Goal: Information Seeking & Learning: Find specific fact

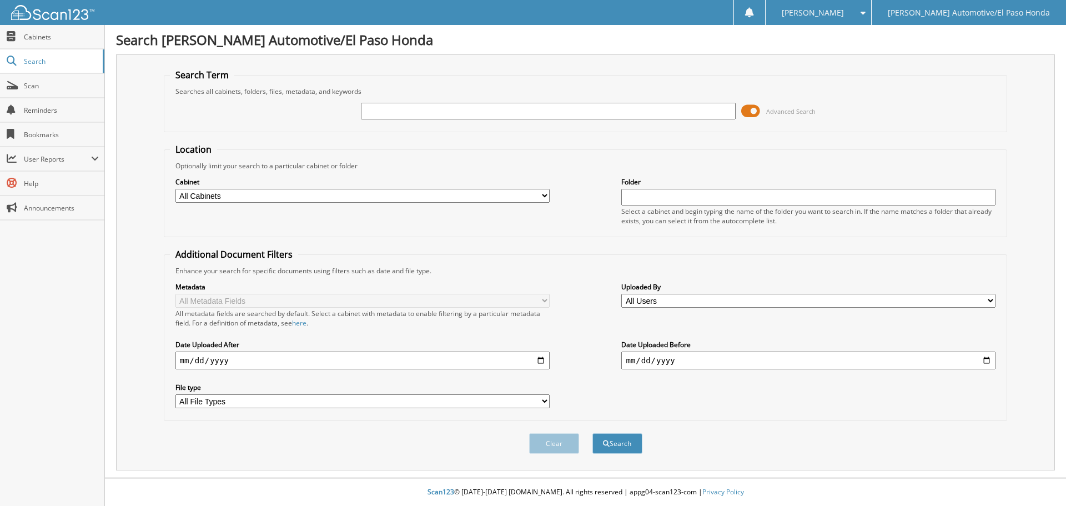
click at [437, 114] on input "text" at bounding box center [548, 111] width 374 height 17
paste input "52331A"
type input "52331A"
click at [612, 448] on button "Search" at bounding box center [617, 443] width 50 height 21
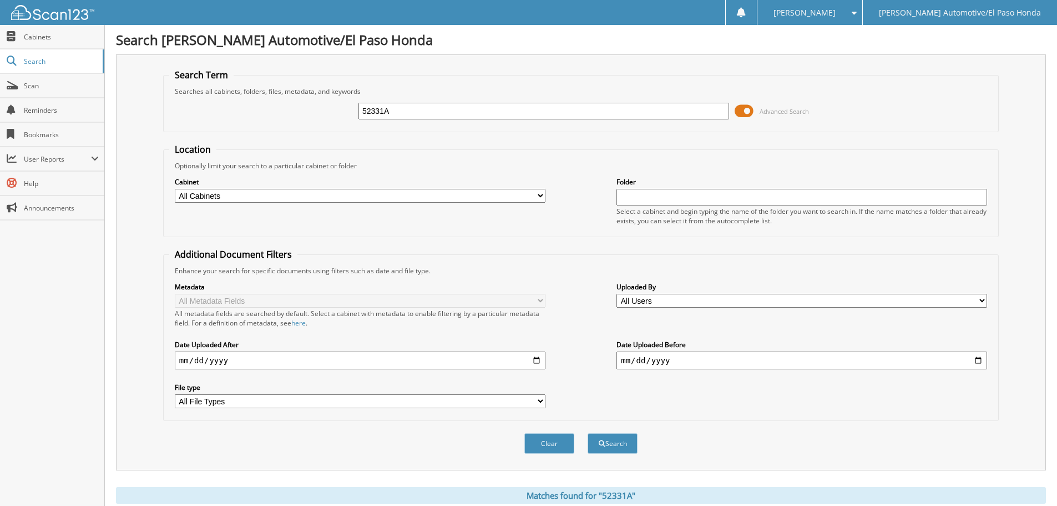
scroll to position [115, 0]
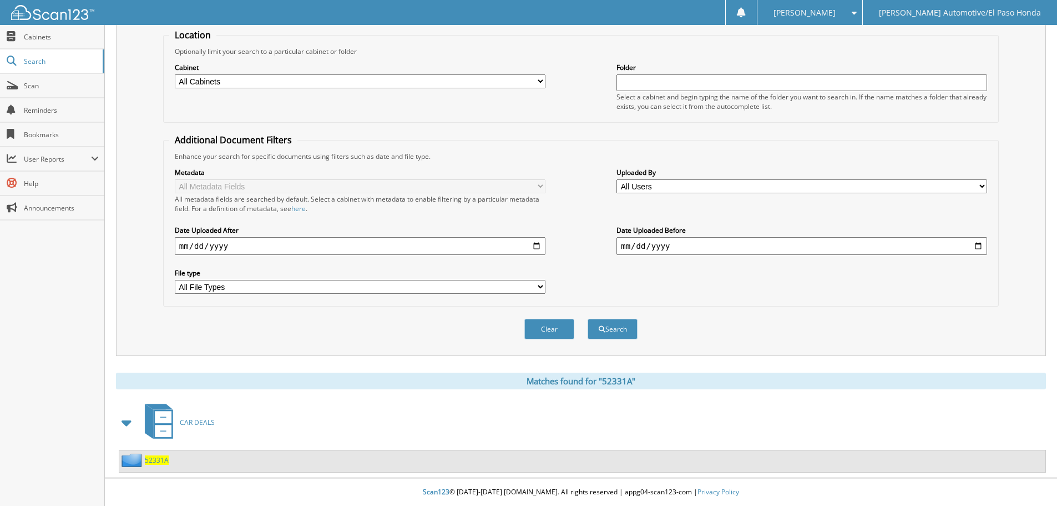
click at [152, 461] on span "52331A" at bounding box center [157, 459] width 24 height 9
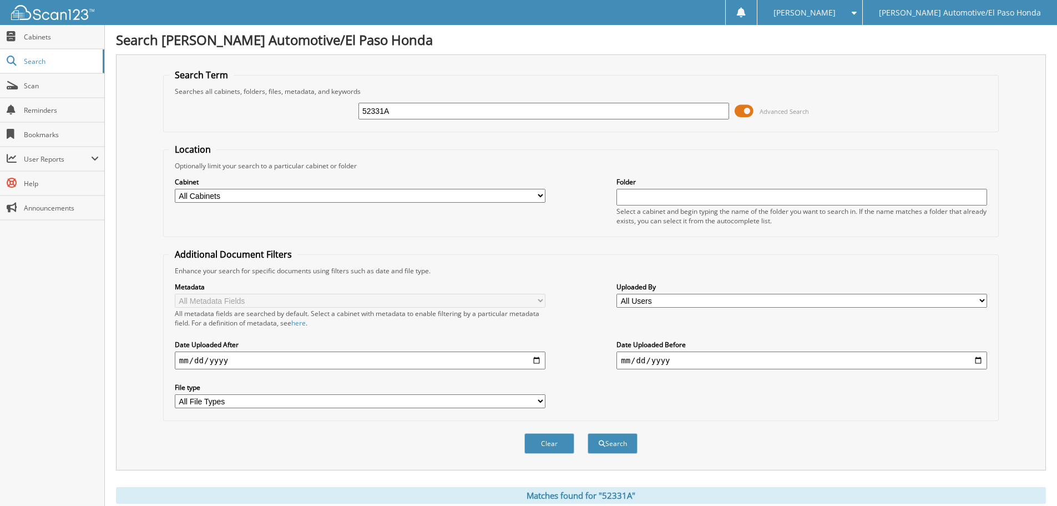
click at [416, 117] on input "52331A" at bounding box center [544, 111] width 371 height 17
type input "52331"
click at [622, 446] on button "Search" at bounding box center [613, 443] width 50 height 21
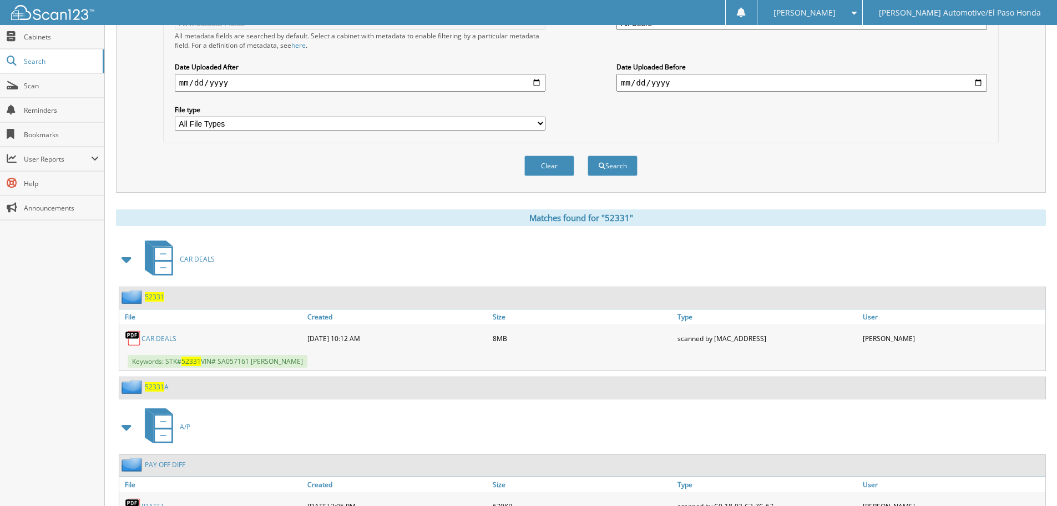
scroll to position [333, 0]
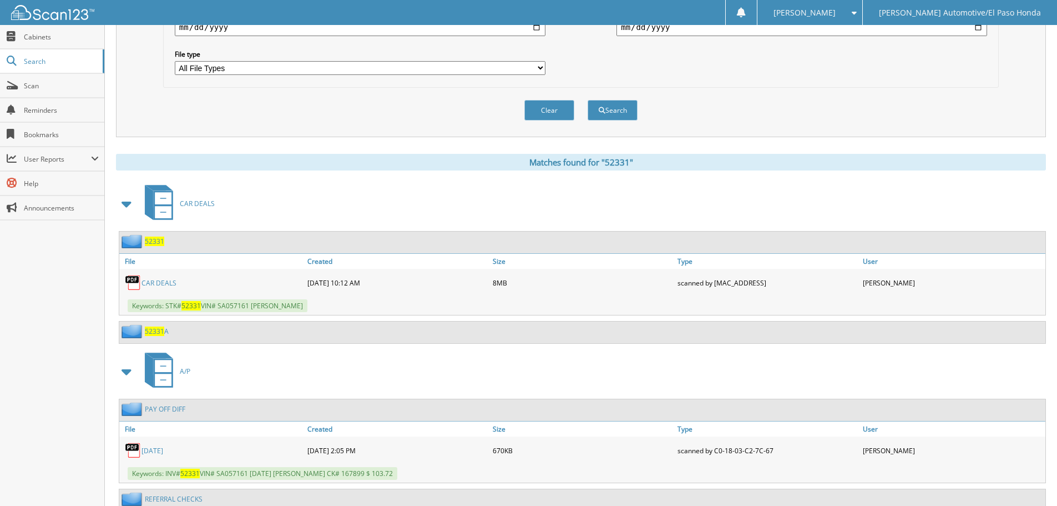
click at [153, 285] on link "CAR DEALS" at bounding box center [159, 282] width 35 height 9
click at [153, 280] on link "CAR DEALS" at bounding box center [159, 282] width 35 height 9
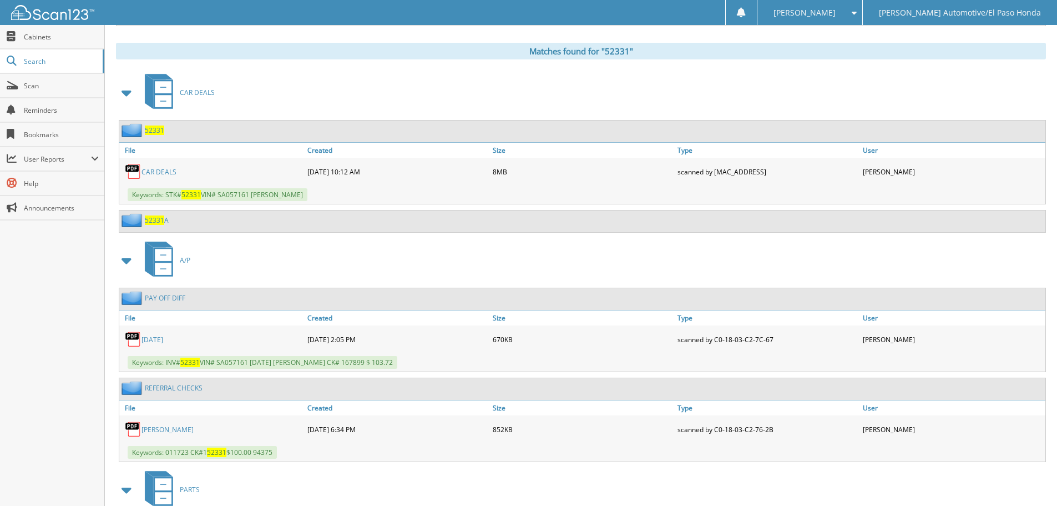
scroll to position [512, 0]
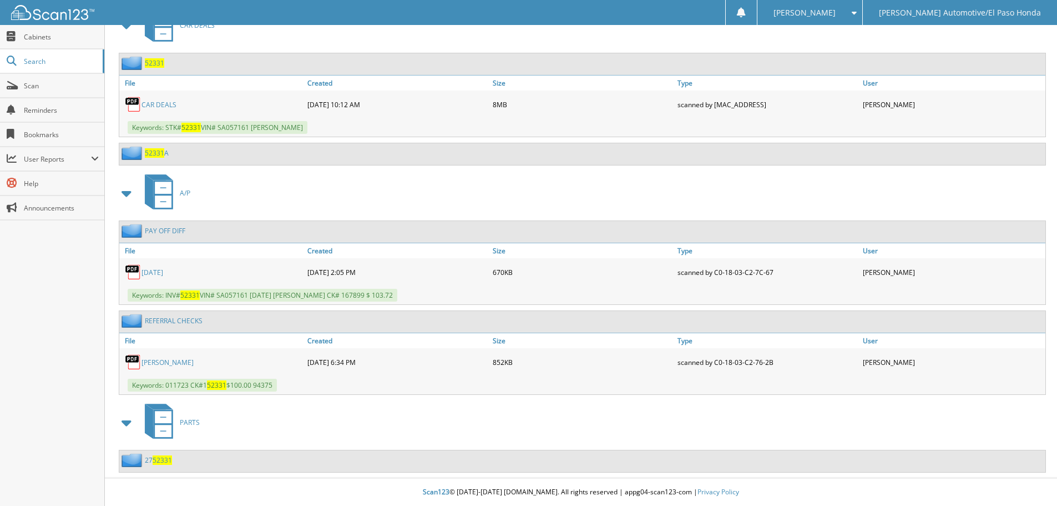
click at [163, 272] on link "09/09/2025" at bounding box center [153, 271] width 22 height 9
click at [387, 212] on div "A/P" at bounding box center [581, 193] width 930 height 44
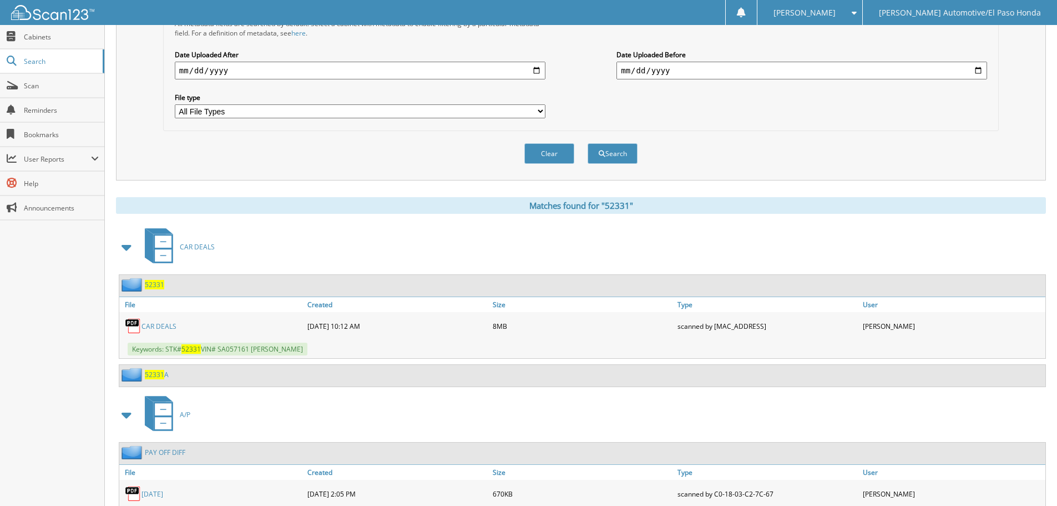
scroll to position [68, 0]
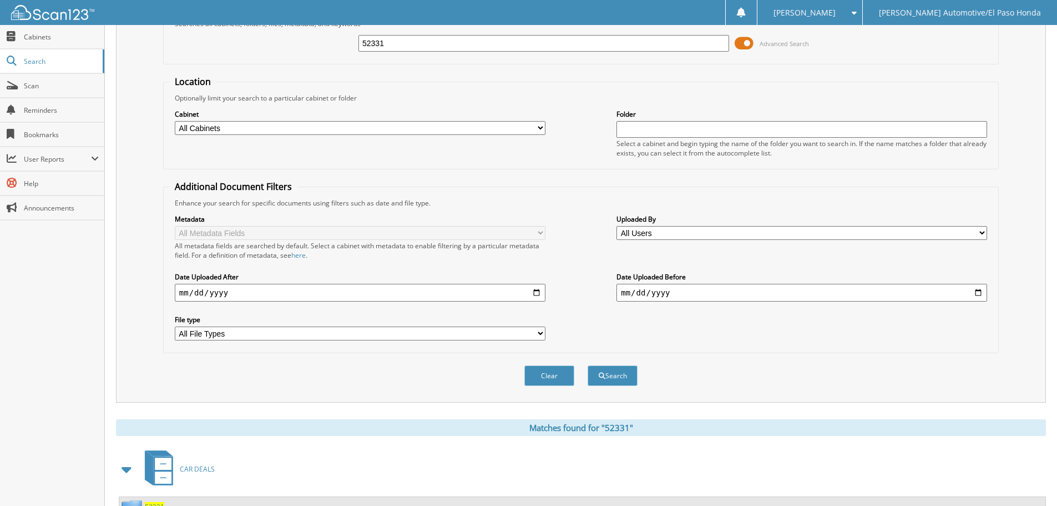
drag, startPoint x: 405, startPoint y: 51, endPoint x: 189, endPoint y: 37, distance: 216.9
click at [189, 37] on div "52331 Advanced Search" at bounding box center [581, 43] width 824 height 30
type input "51166"
click at [611, 378] on button "Search" at bounding box center [613, 375] width 50 height 21
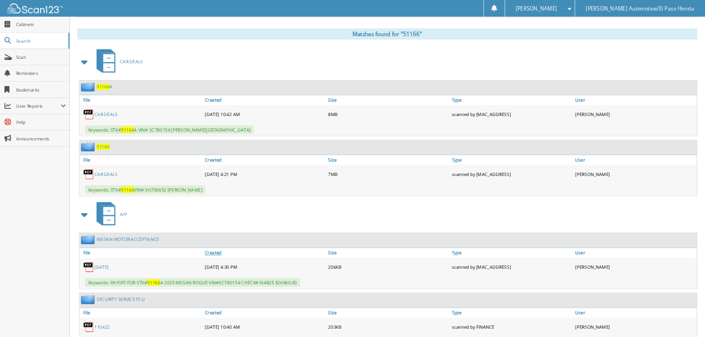
scroll to position [499, 0]
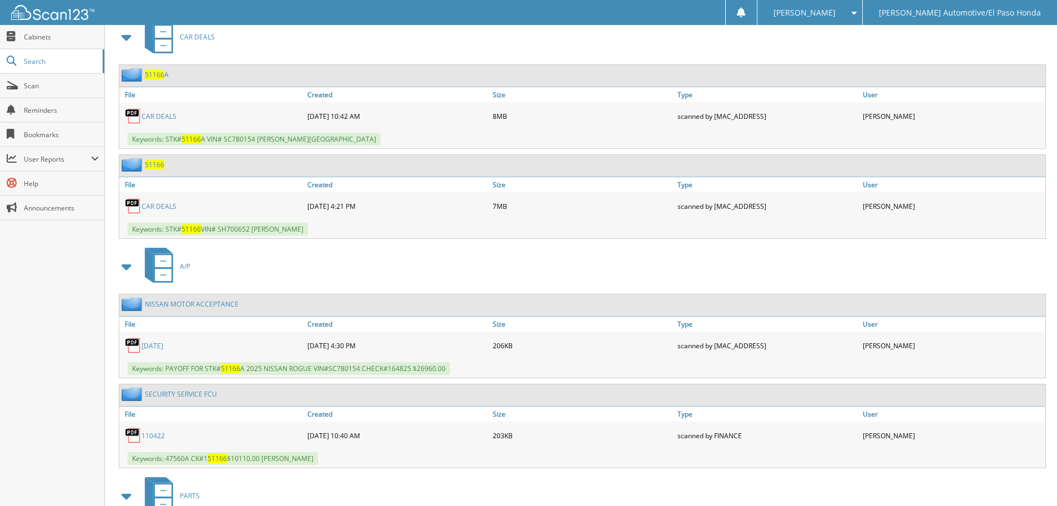
click at [172, 205] on link "CAR DEALS" at bounding box center [159, 205] width 35 height 9
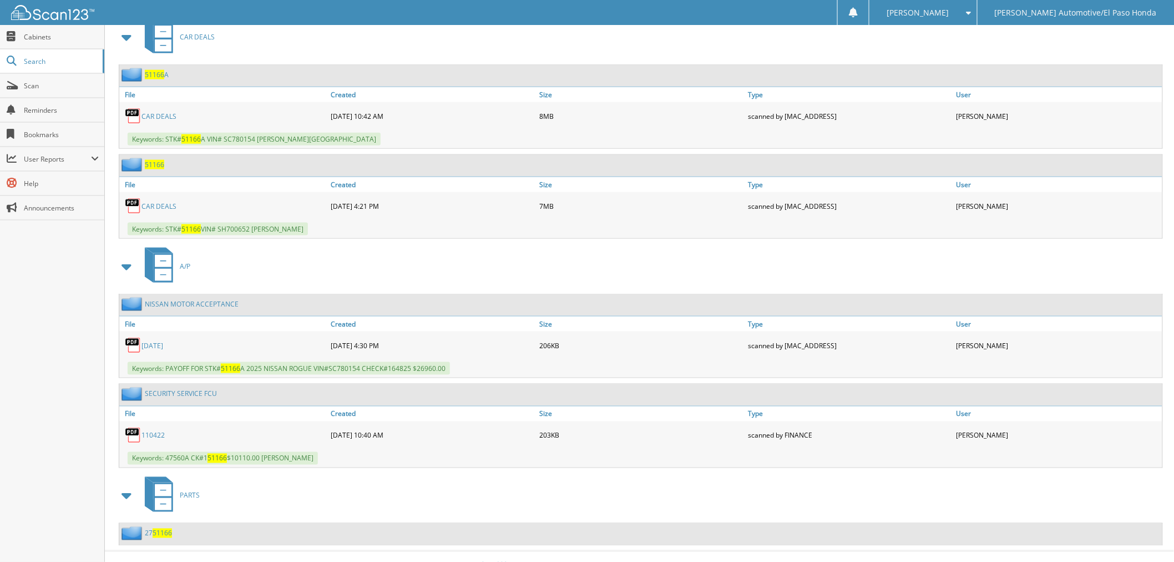
click at [162, 341] on link "1/27/25" at bounding box center [153, 345] width 22 height 9
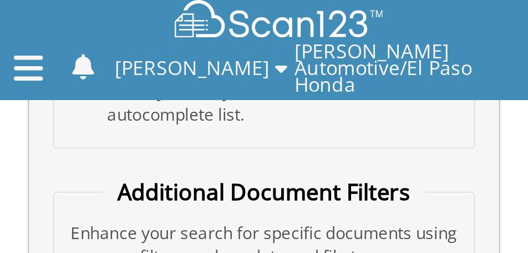
scroll to position [307, 0]
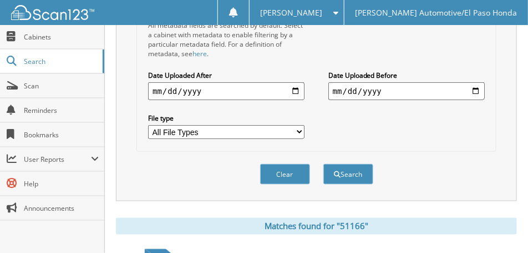
click at [477, 55] on div "Metadata All Metadata Fields All metadata fields are searched by default. Selec…" at bounding box center [317, 66] width 348 height 158
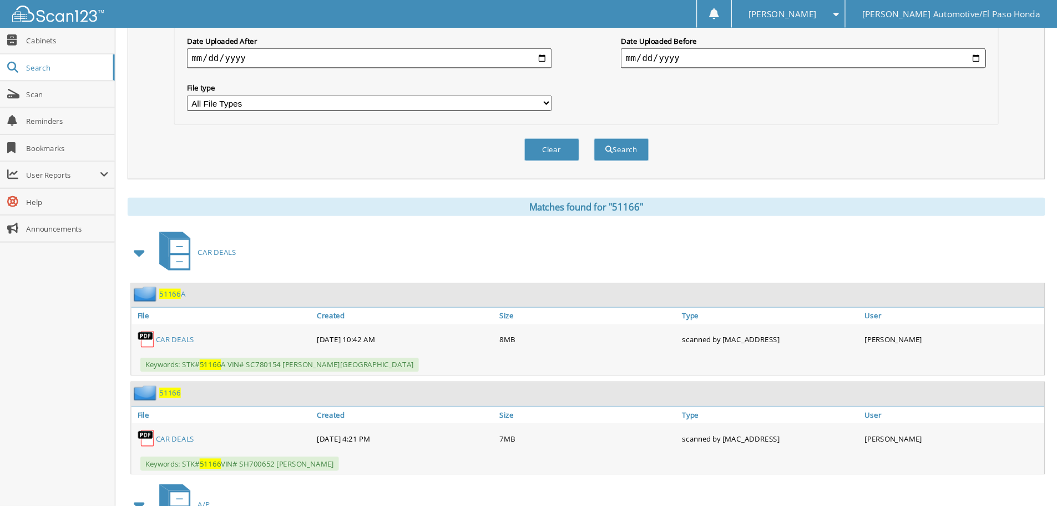
scroll to position [308, 0]
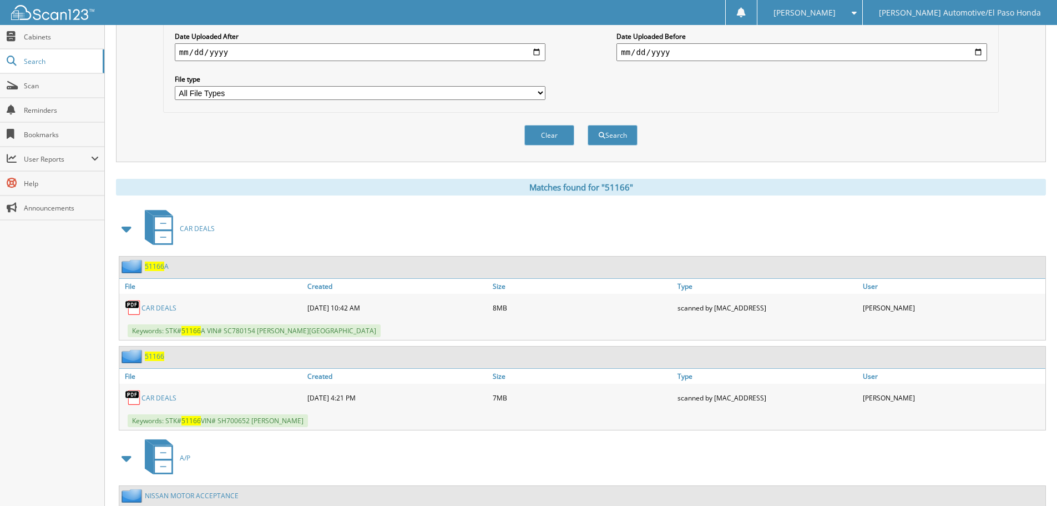
drag, startPoint x: 498, startPoint y: 4, endPoint x: 749, endPoint y: 114, distance: 273.9
click at [749, 114] on div "Clear Search" at bounding box center [581, 135] width 836 height 45
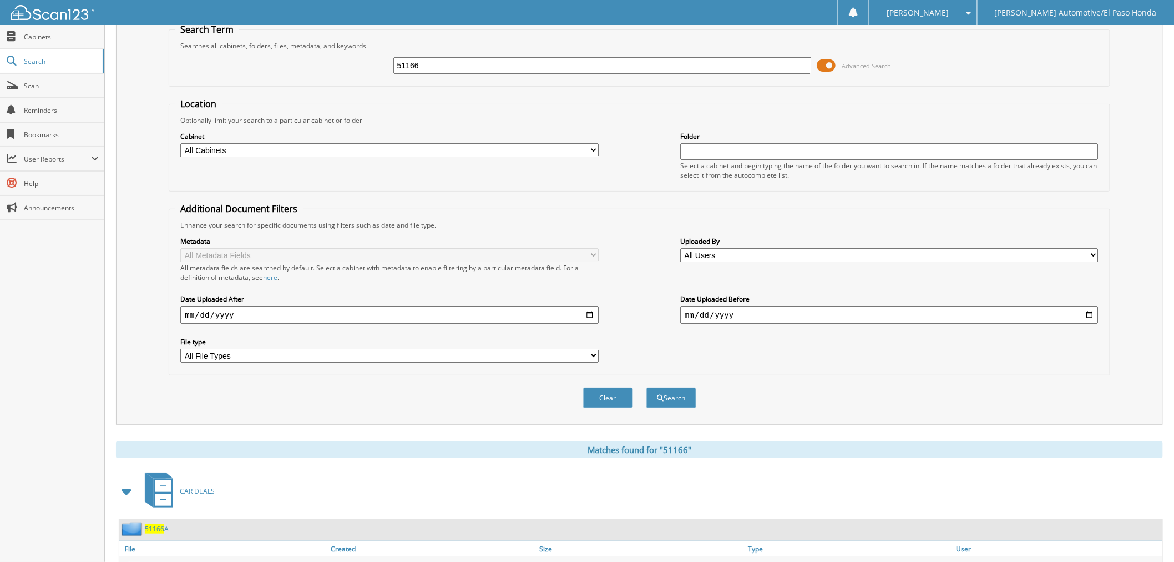
scroll to position [0, 0]
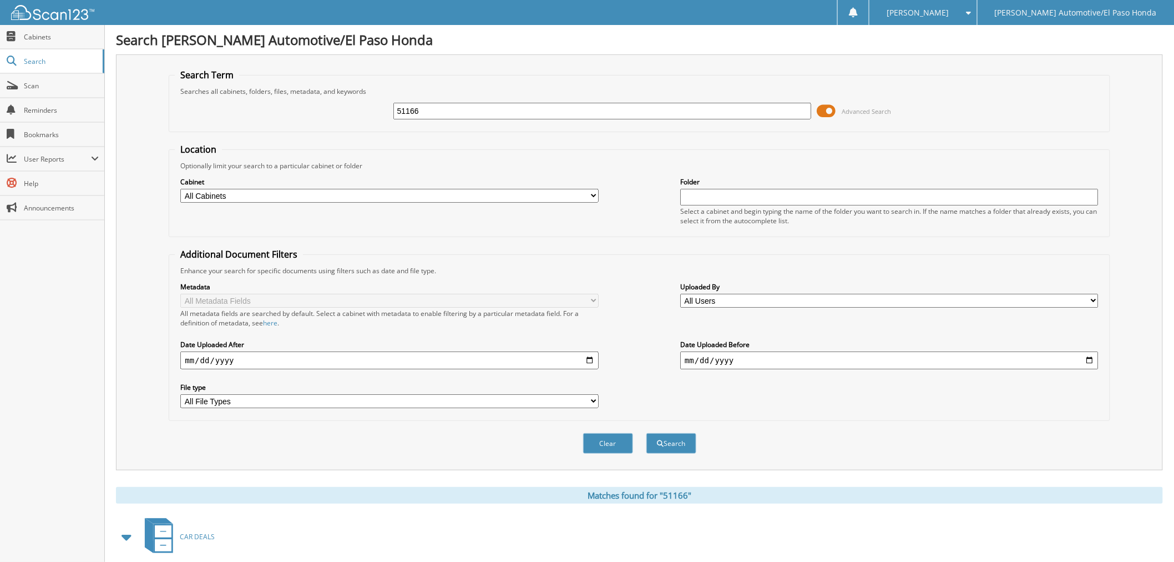
drag, startPoint x: 544, startPoint y: 100, endPoint x: 534, endPoint y: 102, distance: 9.5
click at [534, 102] on div "51166" at bounding box center [602, 111] width 418 height 19
drag, startPoint x: 492, startPoint y: 98, endPoint x: 368, endPoint y: 110, distance: 124.9
click at [368, 110] on div "51166 Advanced Search" at bounding box center [639, 111] width 929 height 30
drag, startPoint x: 450, startPoint y: 107, endPoint x: 174, endPoint y: 90, distance: 276.9
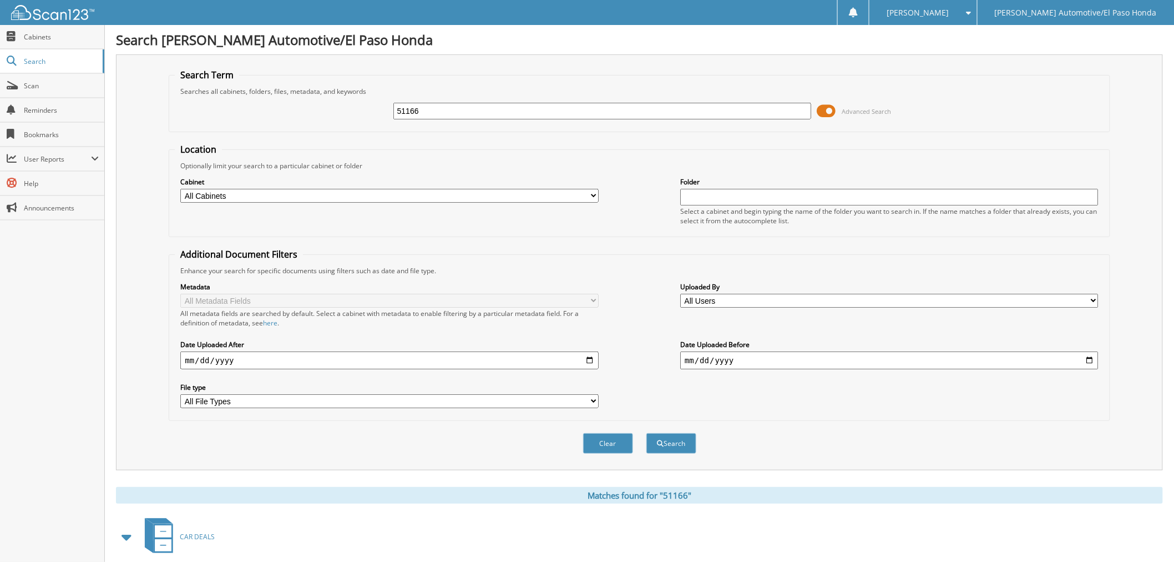
click at [174, 90] on fieldset "Search Term Searches all cabinets, folders, files, metadata, and keywords 51166…" at bounding box center [639, 100] width 941 height 63
click at [462, 107] on input "text" at bounding box center [602, 111] width 418 height 17
click at [413, 109] on input "text" at bounding box center [602, 111] width 418 height 17
click at [420, 113] on input "S" at bounding box center [602, 111] width 418 height 17
type input "SH700652"
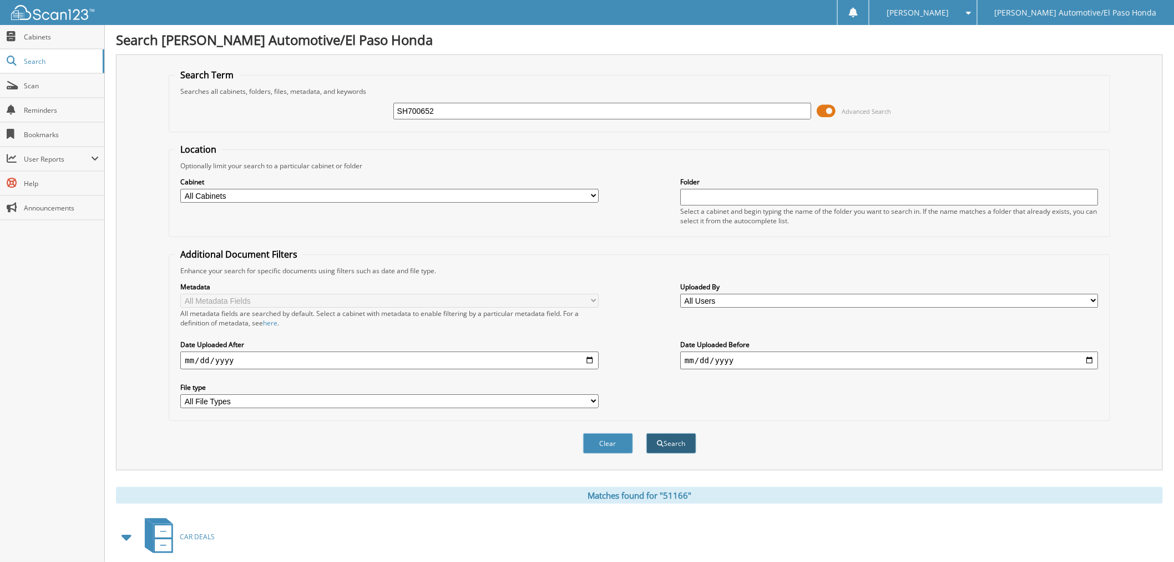
click at [684, 435] on button "Search" at bounding box center [672, 443] width 50 height 21
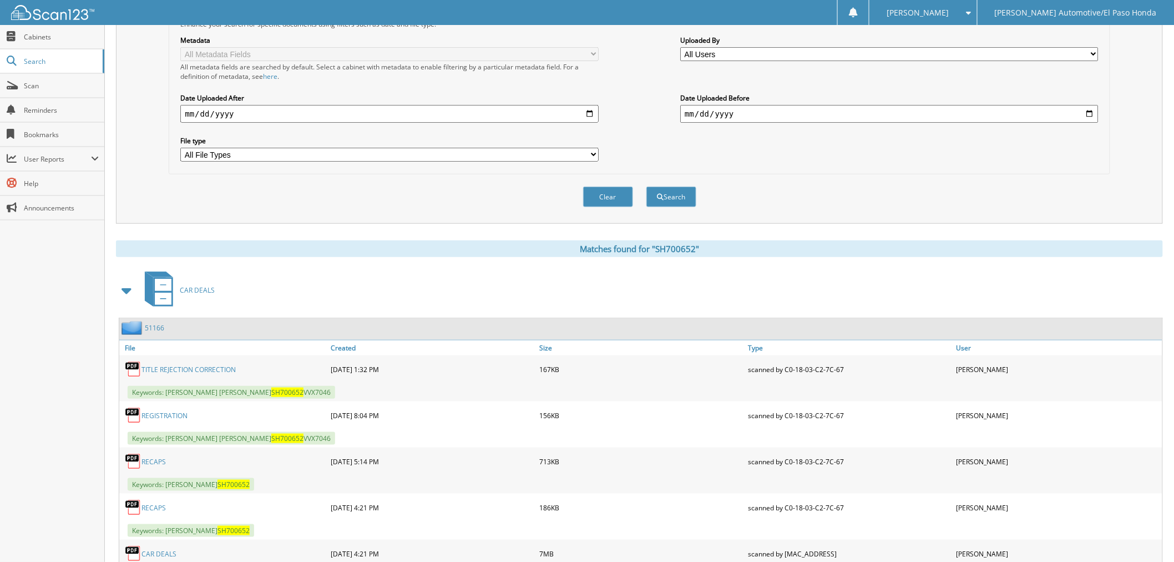
scroll to position [292, 0]
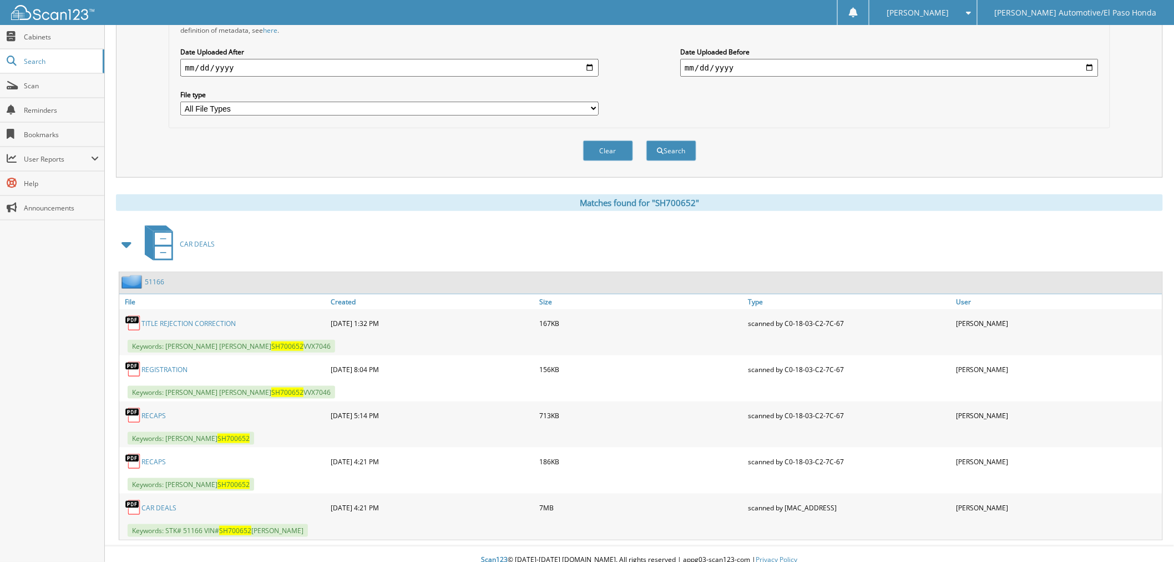
click at [163, 503] on link "CAR DEALS" at bounding box center [159, 507] width 35 height 9
click at [169, 503] on link "CAR DEALS" at bounding box center [159, 507] width 35 height 9
click at [180, 365] on link "REGISTRATION" at bounding box center [165, 369] width 46 height 9
click at [149, 411] on link "RECAPS" at bounding box center [154, 415] width 24 height 9
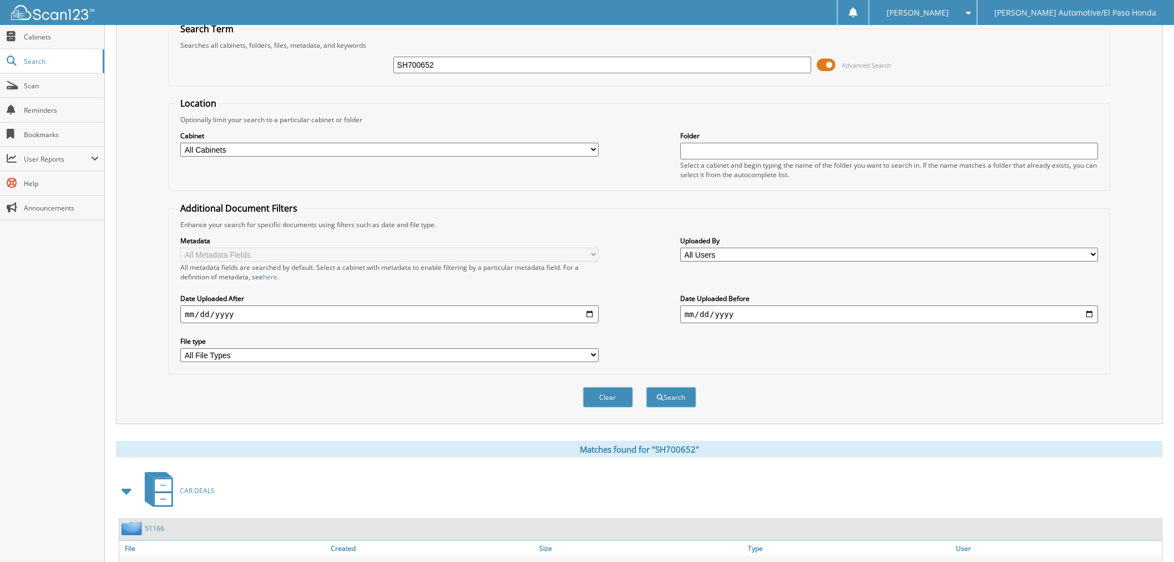
scroll to position [0, 0]
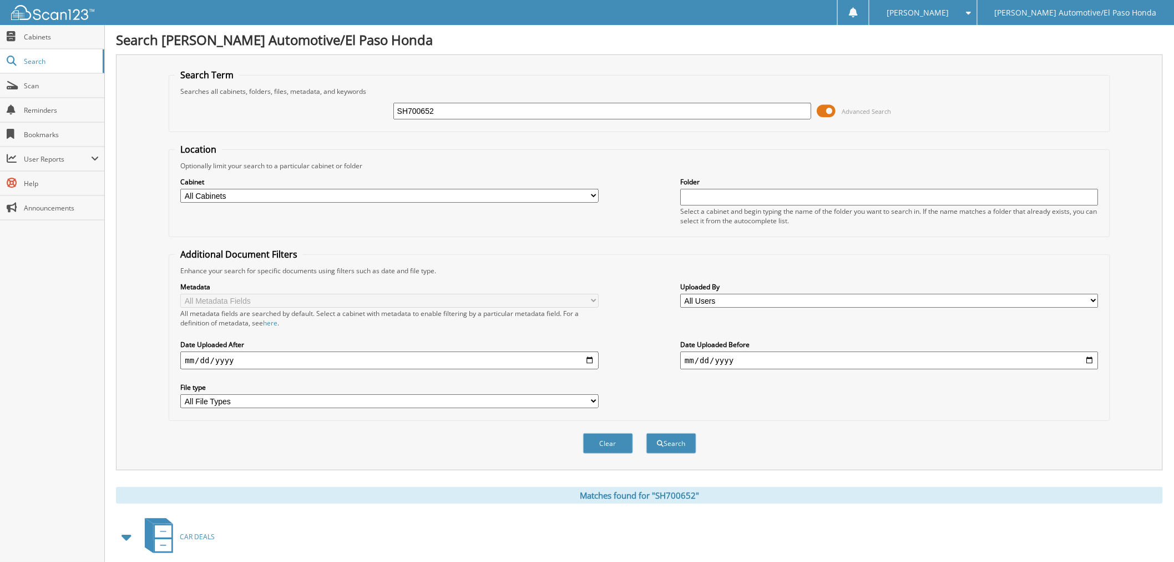
drag, startPoint x: 447, startPoint y: 111, endPoint x: 240, endPoint y: 109, distance: 207.0
click at [240, 109] on div "SH700652 Advanced Search" at bounding box center [639, 111] width 929 height 30
type input "94062"
click at [675, 437] on button "Search" at bounding box center [672, 443] width 50 height 21
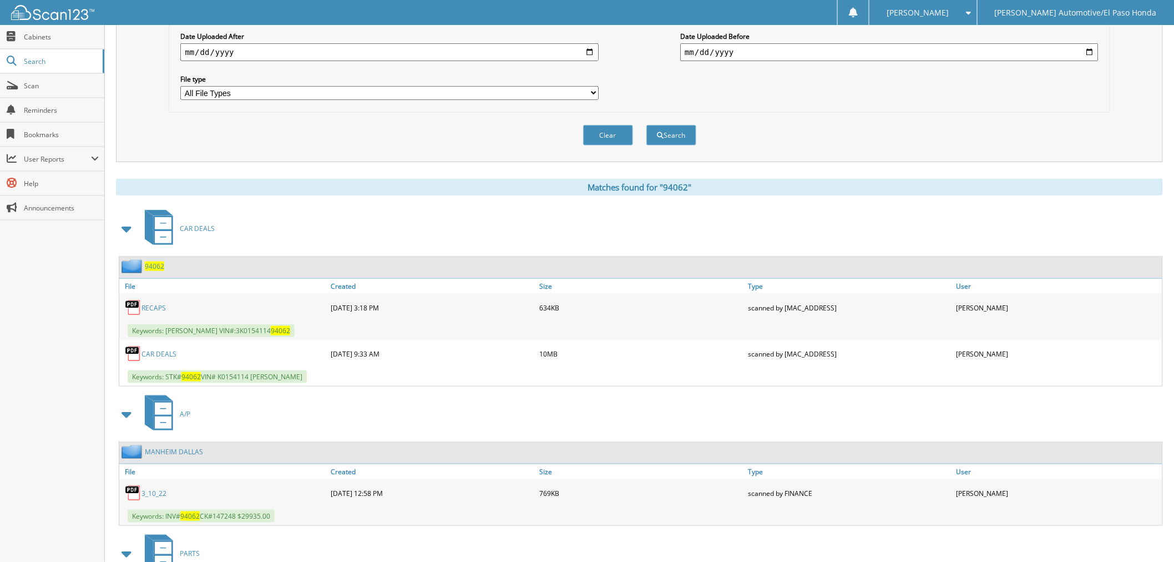
click at [157, 349] on link "CAR DEALS" at bounding box center [159, 353] width 35 height 9
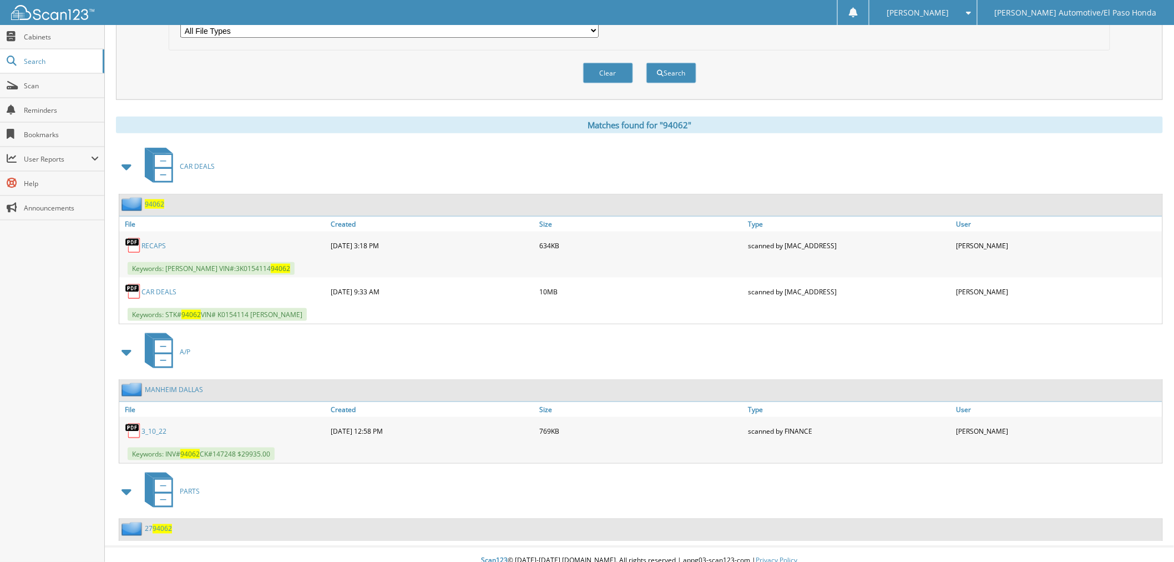
click at [159, 426] on link "3_10_22" at bounding box center [154, 430] width 25 height 9
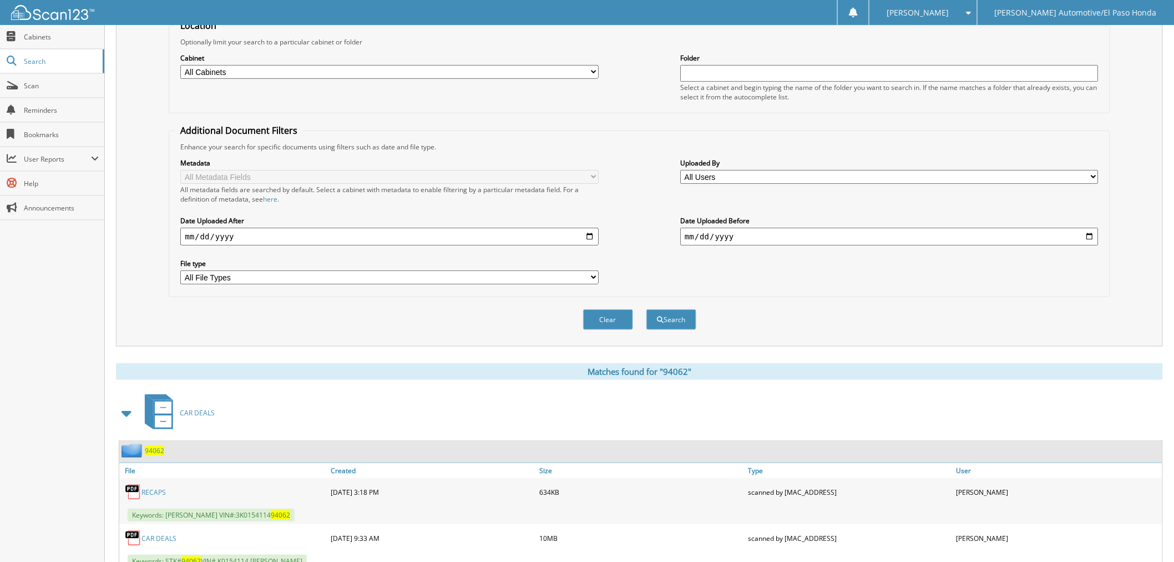
scroll to position [0, 0]
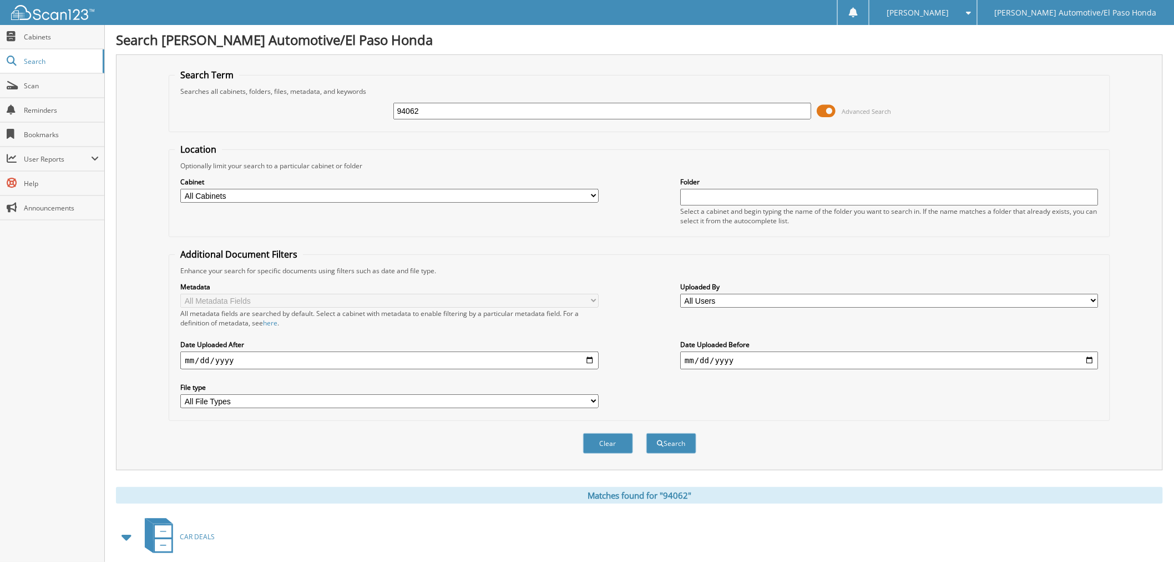
drag, startPoint x: 445, startPoint y: 117, endPoint x: 298, endPoint y: 97, distance: 148.4
click at [298, 97] on div "94062 Advanced Search" at bounding box center [639, 111] width 929 height 30
drag, startPoint x: 436, startPoint y: 108, endPoint x: 320, endPoint y: 108, distance: 116.0
click at [286, 110] on div "94062 Advanced Search" at bounding box center [639, 111] width 929 height 30
click at [572, 150] on fieldset "Location Optionally limit your search to a particular cabinet or folder Cabinet…" at bounding box center [639, 190] width 941 height 94
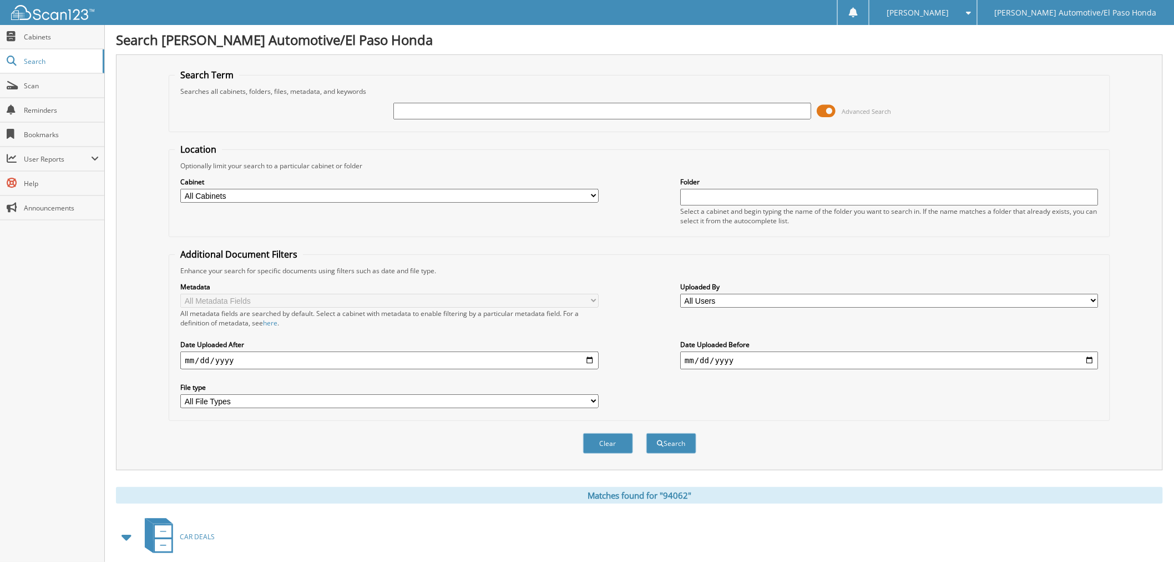
click at [408, 110] on input "text" at bounding box center [602, 111] width 418 height 17
click at [491, 63] on div "Search Term Searches all cabinets, folders, files, metadata, and keywords Advan…" at bounding box center [639, 262] width 1047 height 416
click at [956, 103] on div "Advanced Search" at bounding box center [639, 111] width 929 height 30
